Goal: Find specific page/section: Find specific page/section

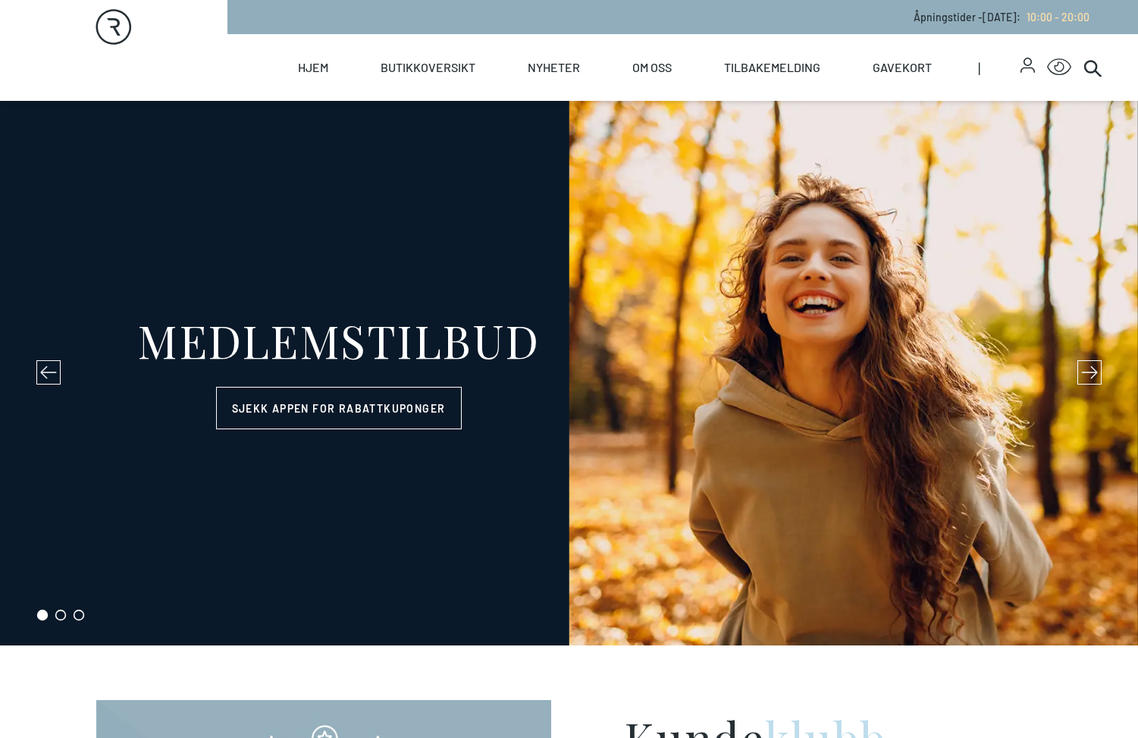
select select "NO"
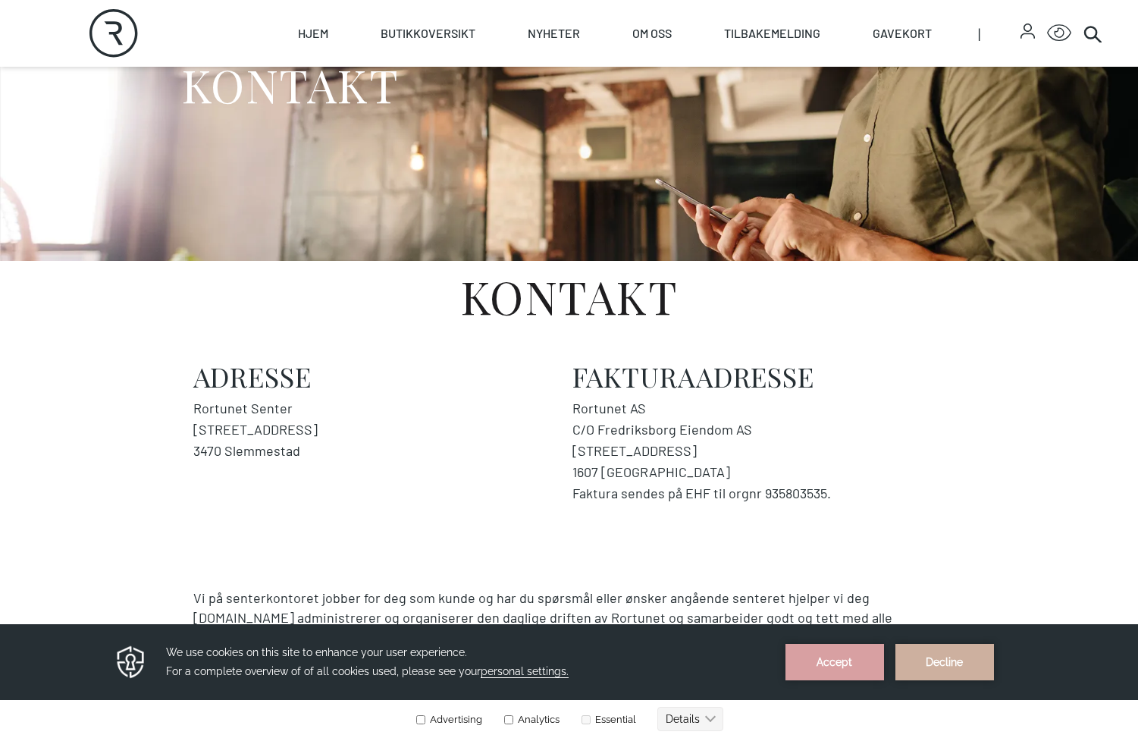
scroll to position [182, 0]
click at [844, 665] on button "Accept" at bounding box center [835, 662] width 99 height 36
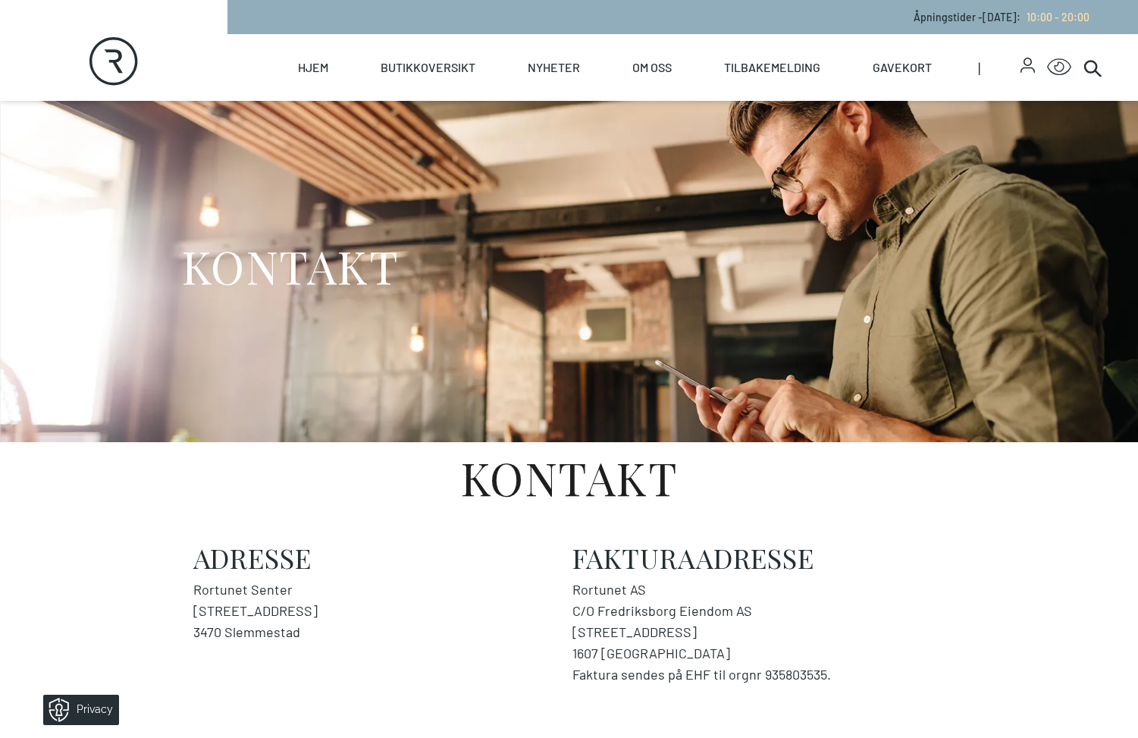
scroll to position [0, 0]
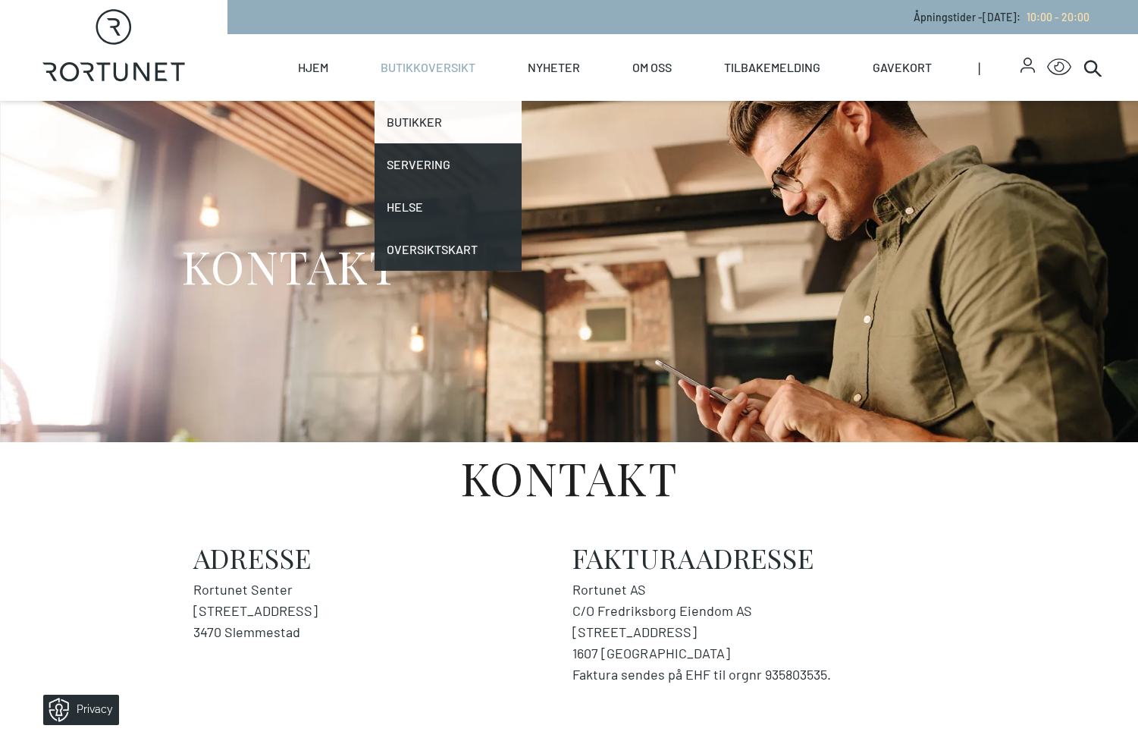
click at [427, 115] on link "Butikker" at bounding box center [448, 122] width 147 height 42
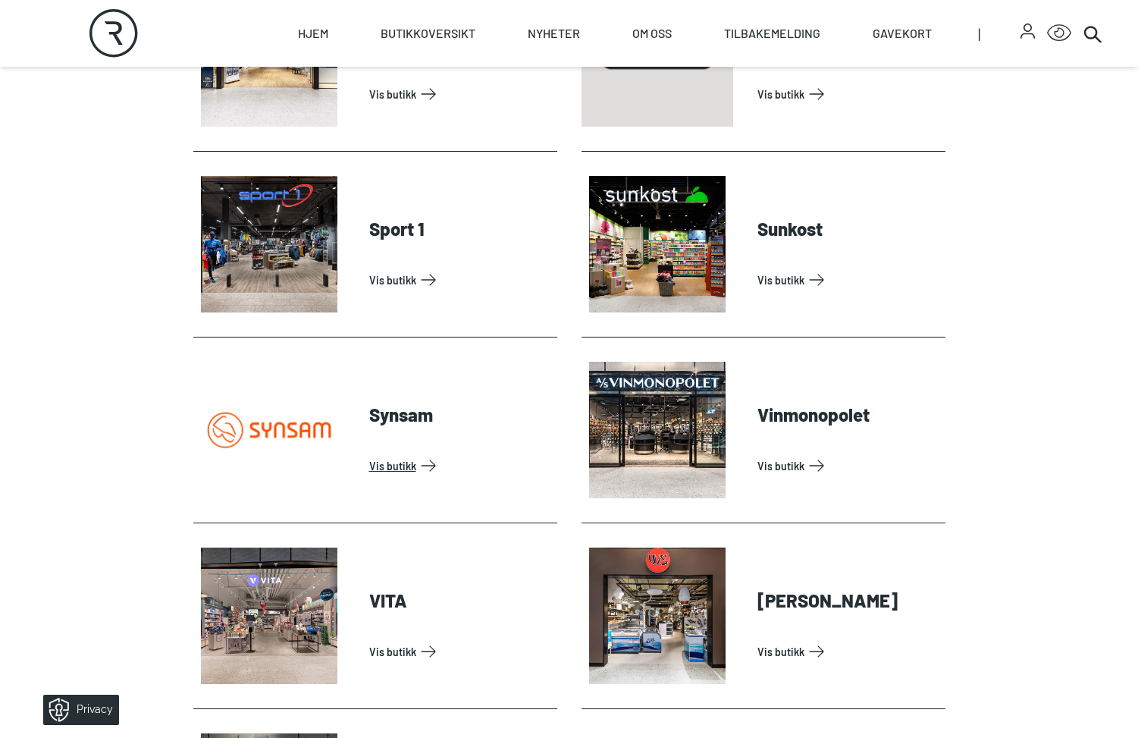
scroll to position [4465, 0]
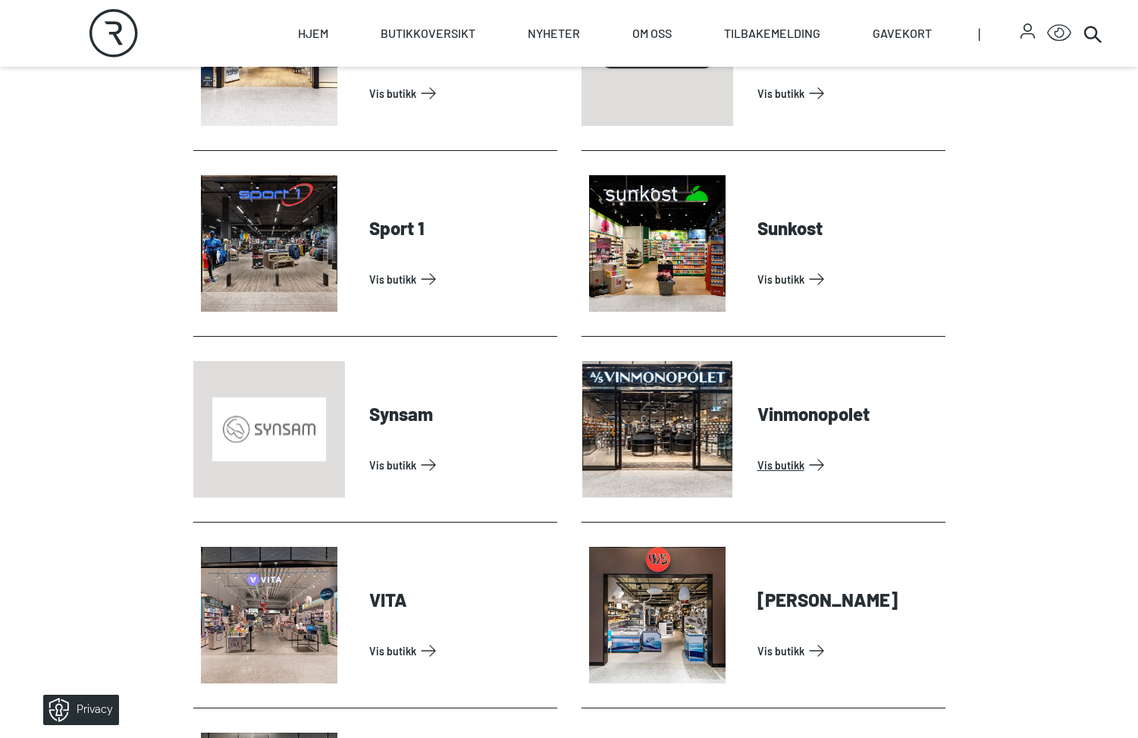
click at [787, 463] on link "Vis butikk" at bounding box center [849, 465] width 182 height 24
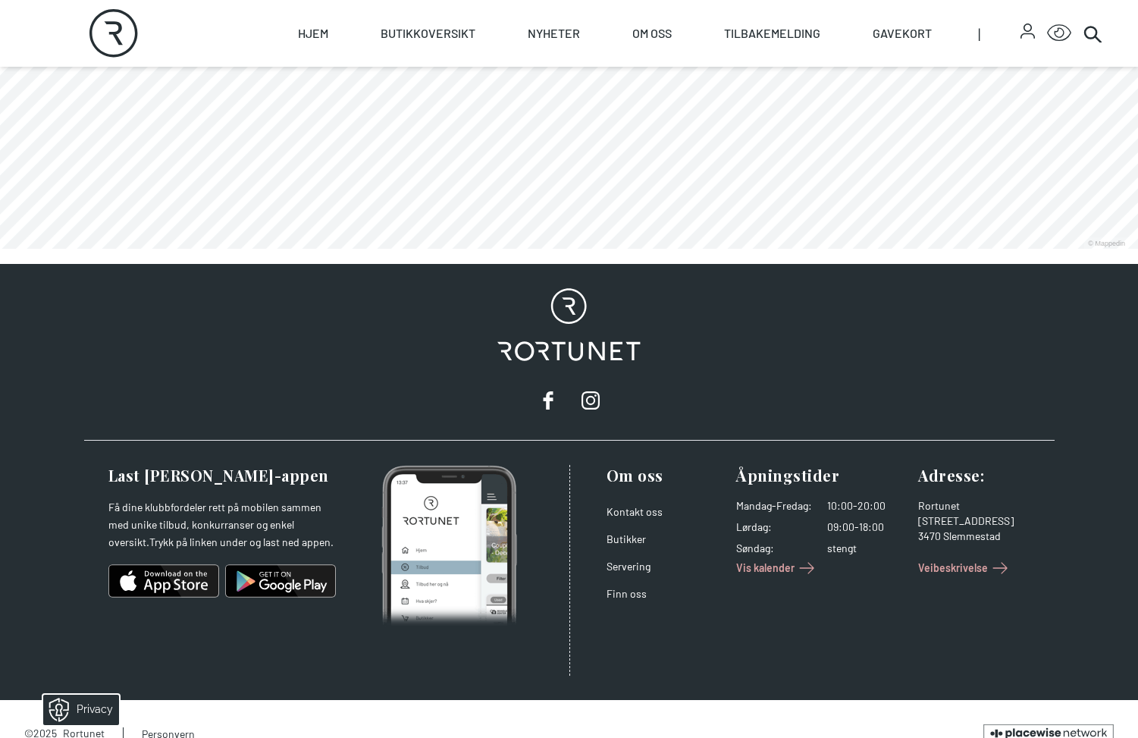
scroll to position [1020, 0]
